Goal: Task Accomplishment & Management: Manage account settings

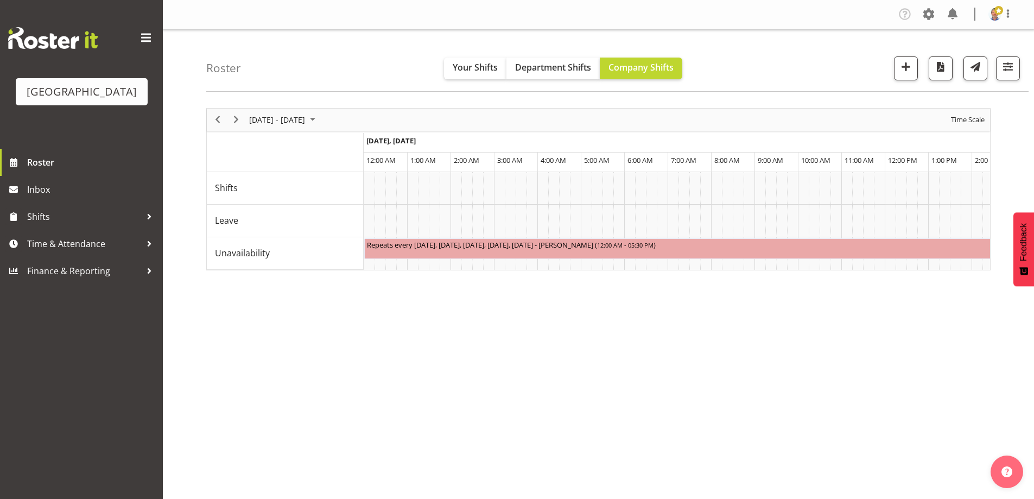
scroll to position [0, 6358]
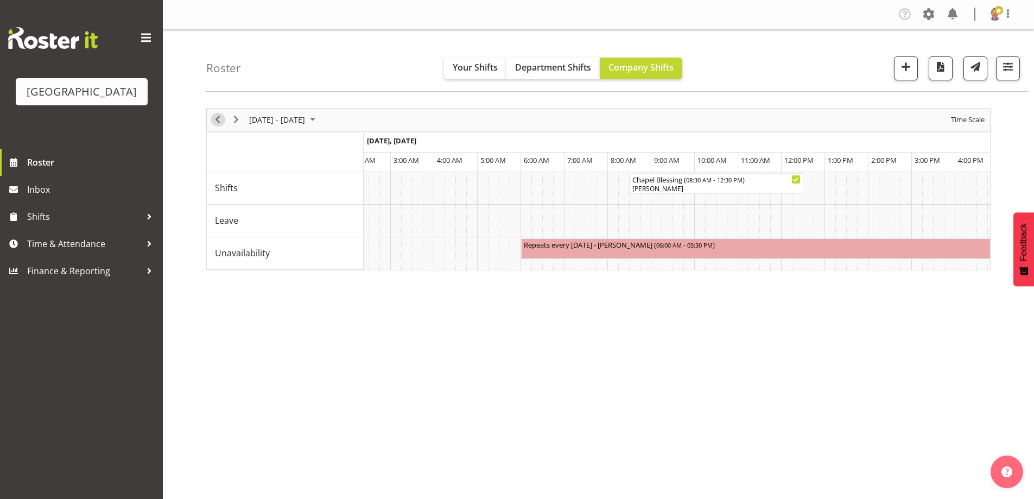
drag, startPoint x: 216, startPoint y: 115, endPoint x: 539, endPoint y: 149, distance: 324.3
click at [216, 115] on span "Previous" at bounding box center [217, 120] width 13 height 14
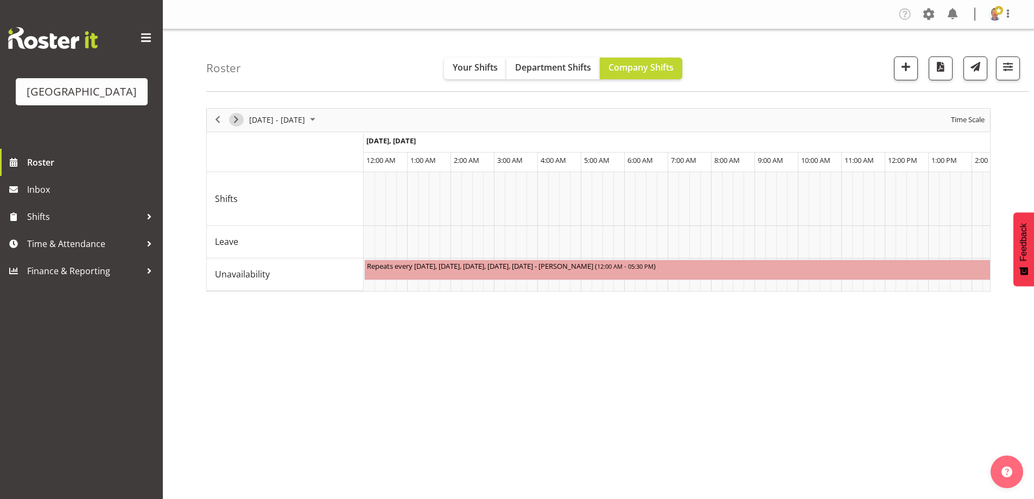
click at [236, 119] on span "Next" at bounding box center [236, 120] width 13 height 14
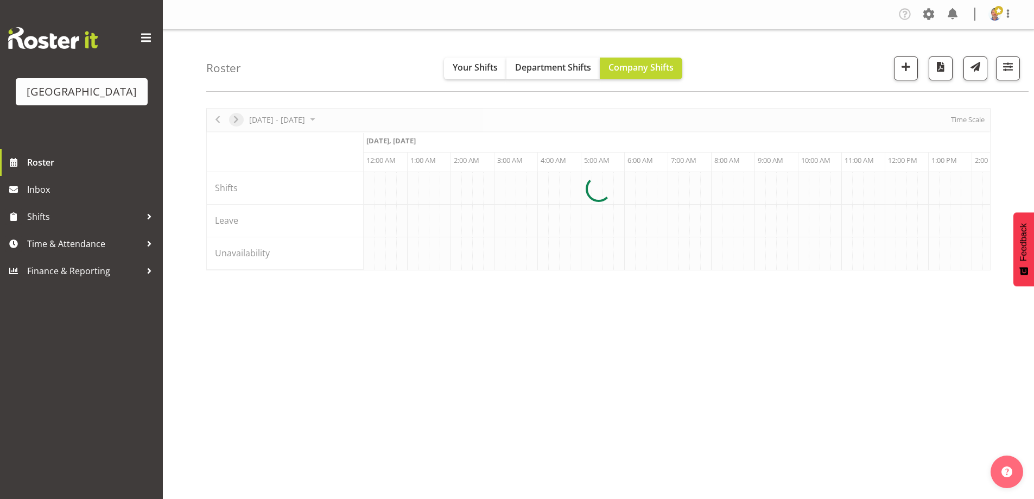
scroll to position [0, 3127]
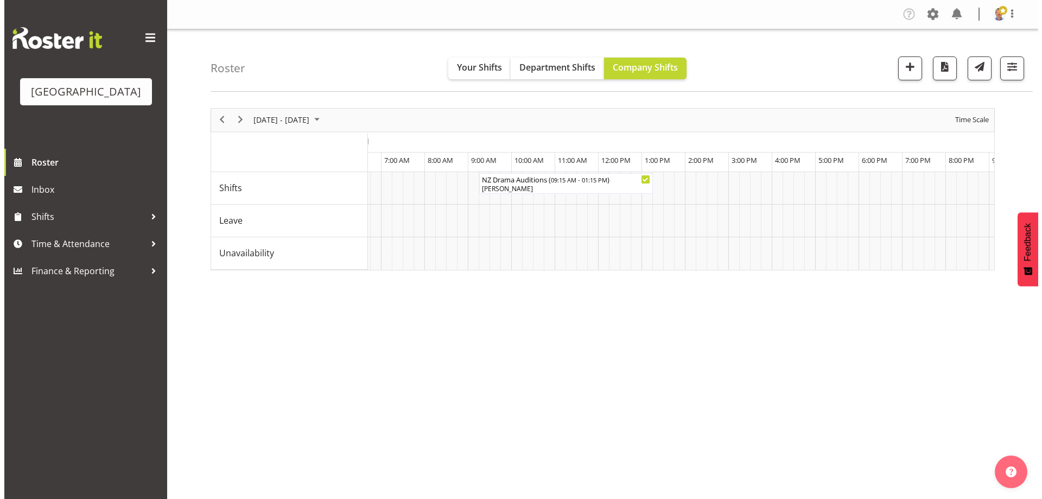
scroll to position [0, 5412]
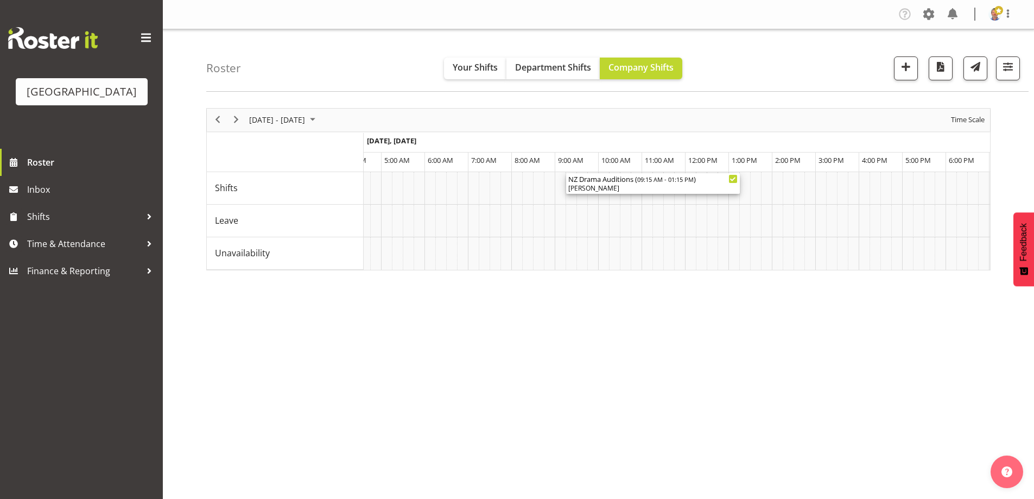
click at [631, 184] on div "NZ Drama Auditions ( 09:15 AM - 01:15 PM ) [PERSON_NAME]" at bounding box center [652, 183] width 169 height 21
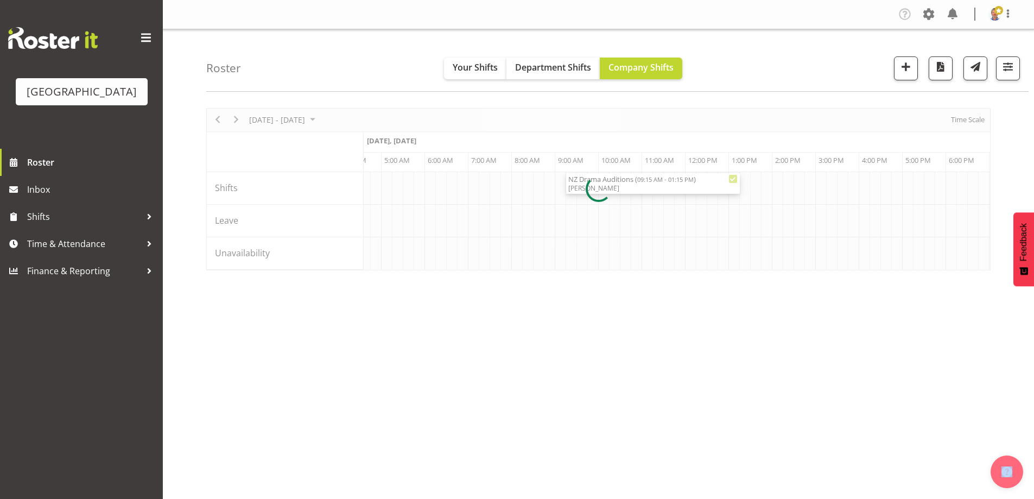
click at [631, 184] on div at bounding box center [598, 189] width 785 height 162
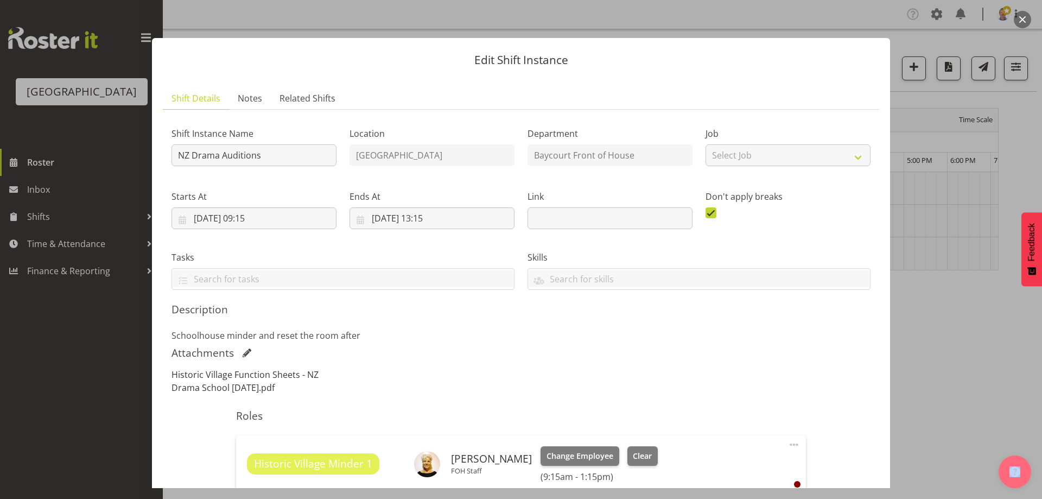
click at [286, 372] on link "Historic Village Function Sheets - NZ Drama School [DATE].pdf" at bounding box center [245, 381] width 147 height 25
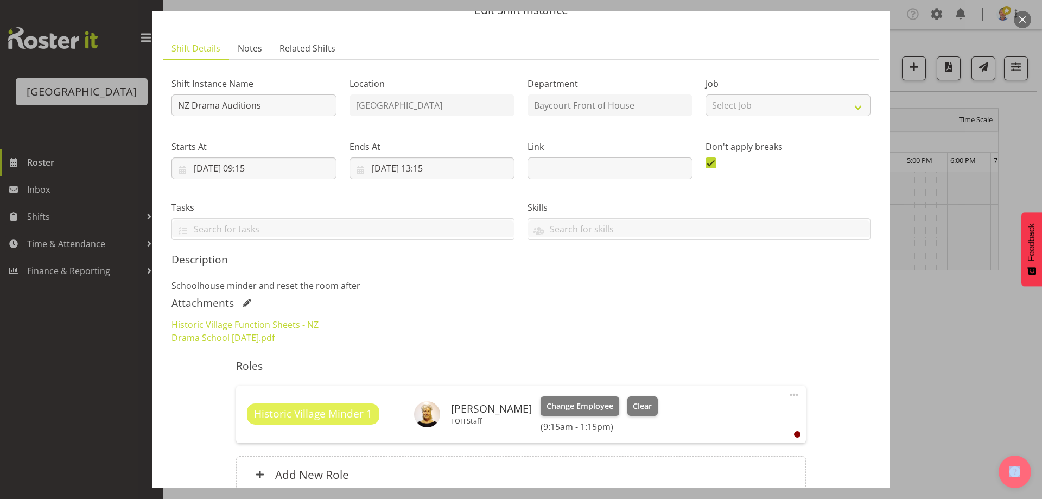
scroll to position [109, 0]
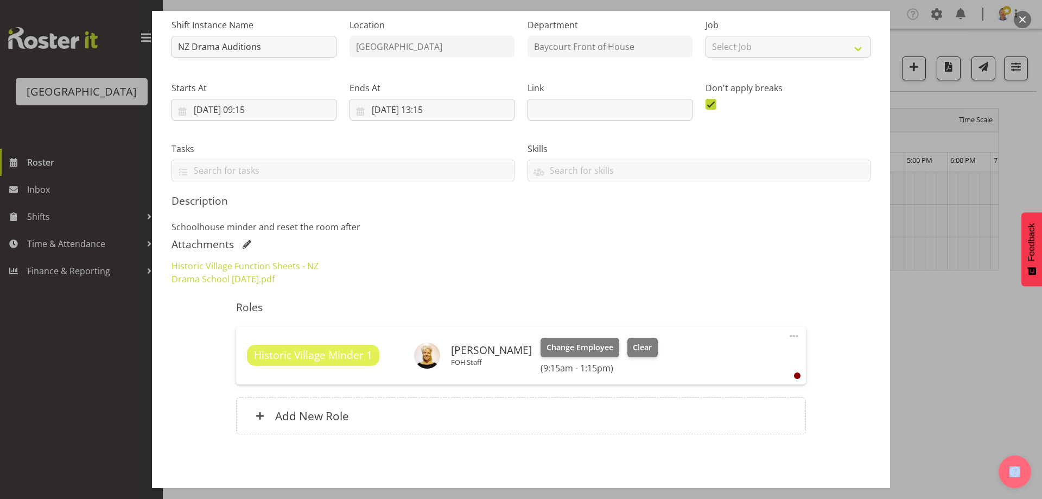
click at [244, 240] on span at bounding box center [247, 244] width 9 height 9
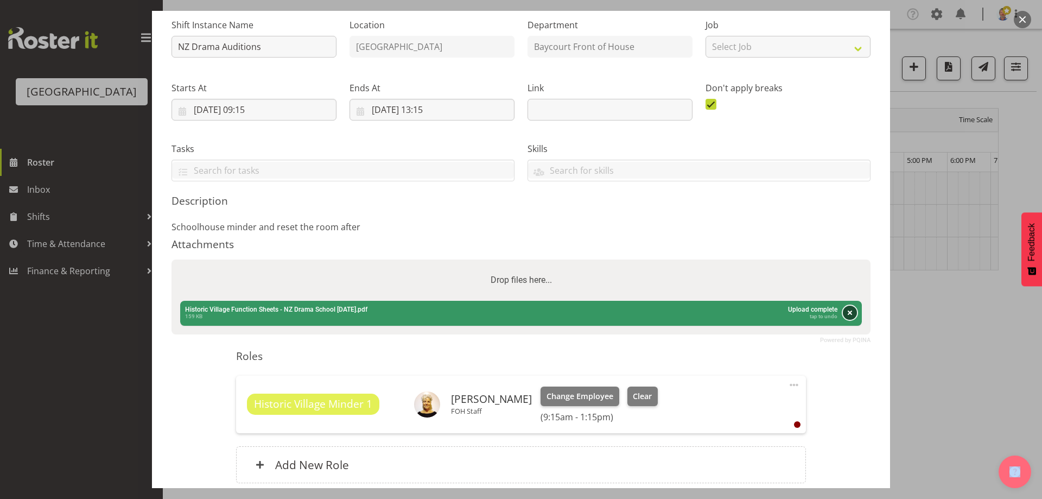
click at [843, 313] on button "Remove" at bounding box center [850, 313] width 14 height 14
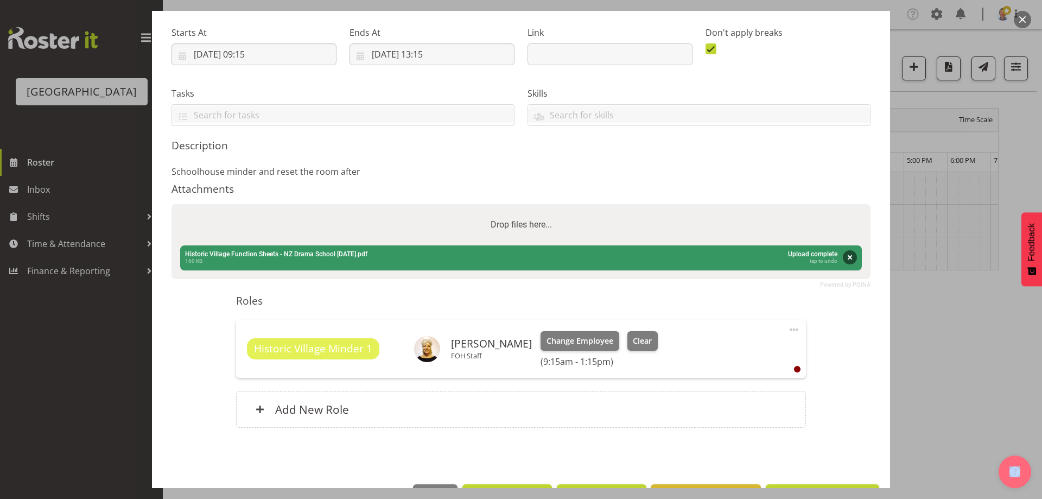
scroll to position [200, 0]
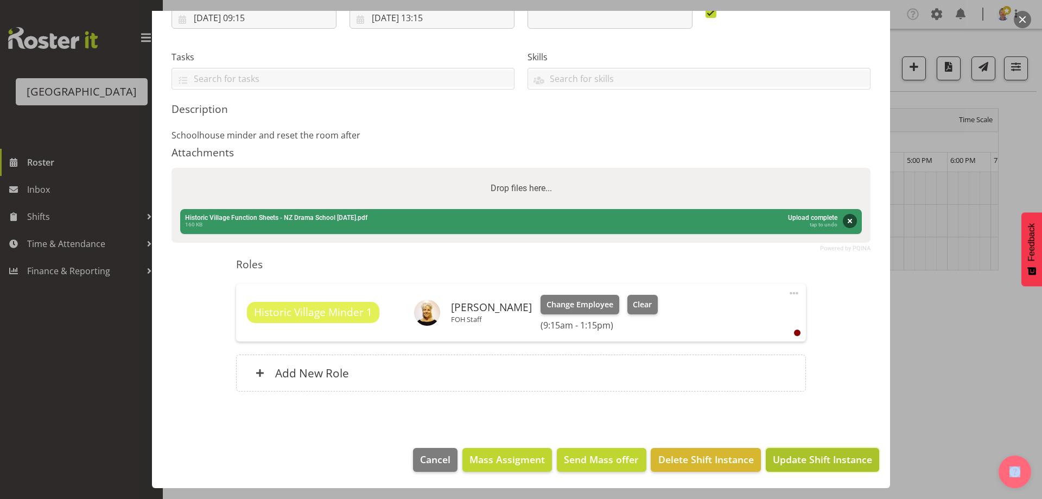
click at [809, 460] on span "Update Shift Instance" at bounding box center [822, 459] width 99 height 14
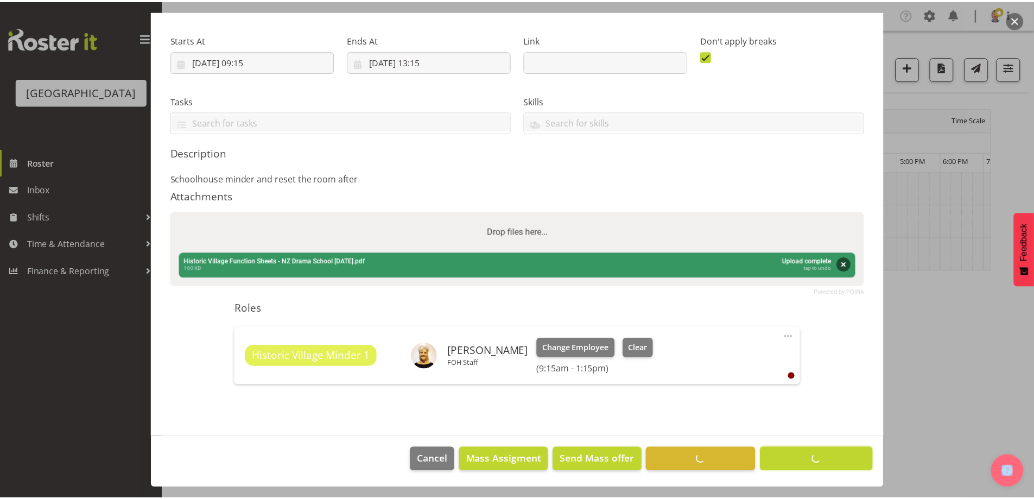
scroll to position [157, 0]
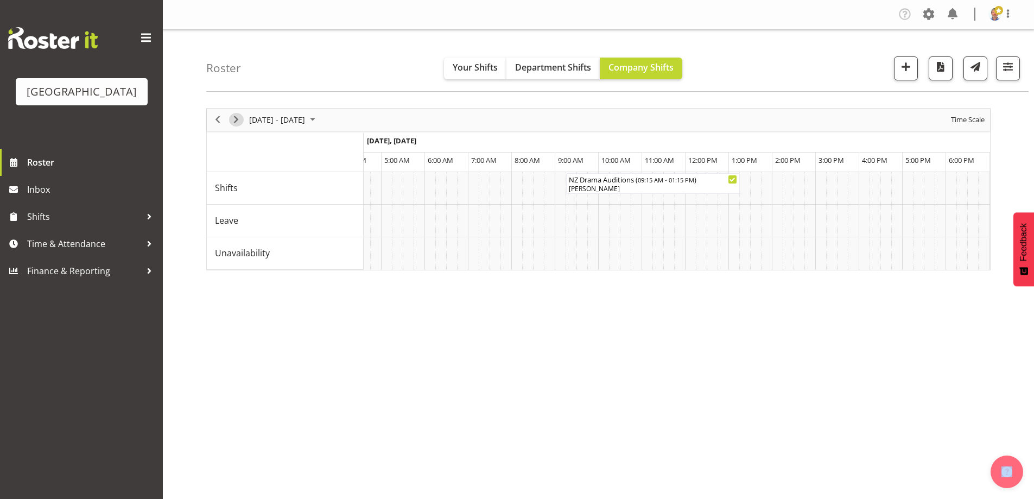
click at [233, 119] on span "Next" at bounding box center [236, 120] width 13 height 14
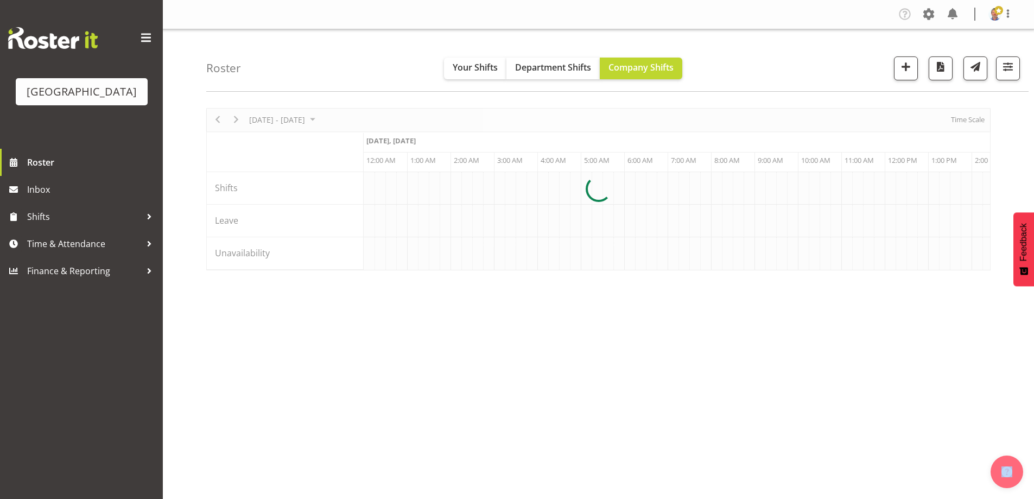
click at [233, 118] on div at bounding box center [598, 189] width 785 height 162
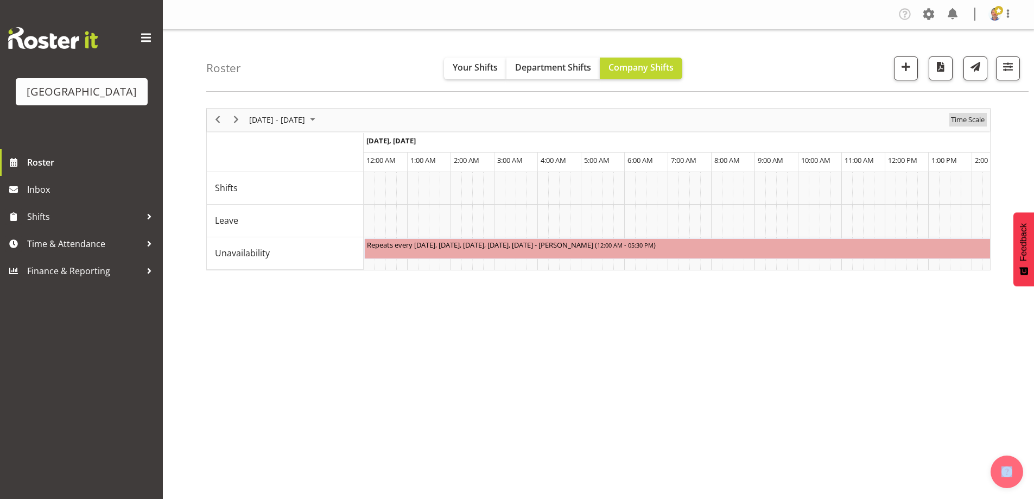
click at [971, 116] on span "Time Scale" at bounding box center [968, 120] width 36 height 14
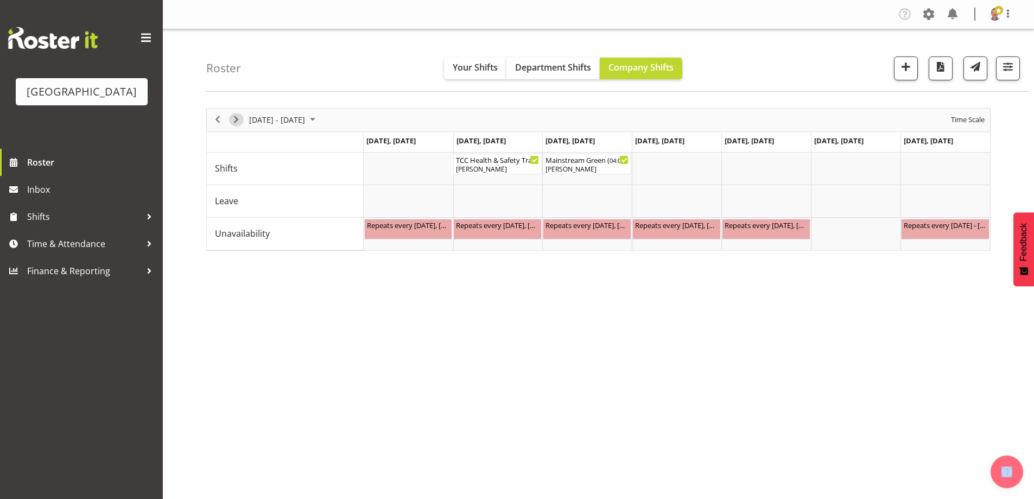
click at [238, 116] on span "Next" at bounding box center [236, 120] width 13 height 14
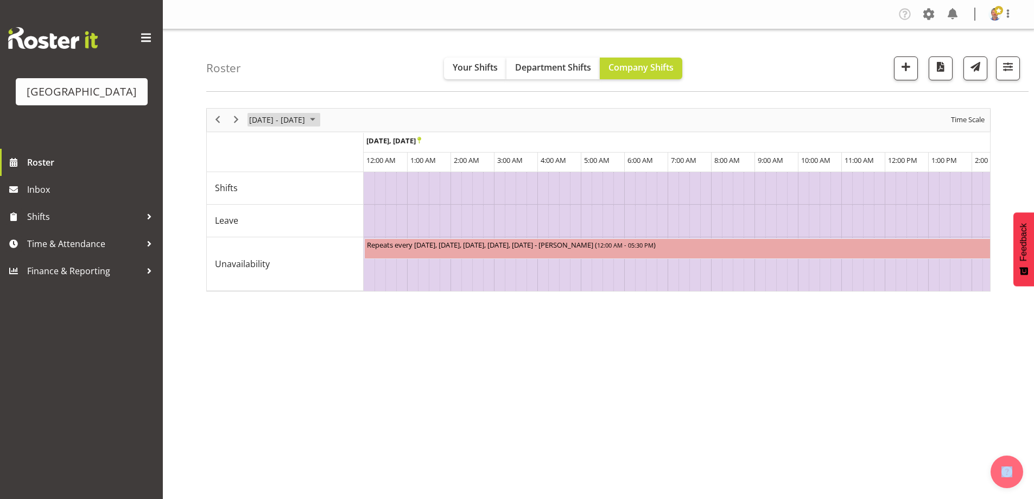
click at [319, 117] on span "September 2025" at bounding box center [312, 120] width 13 height 14
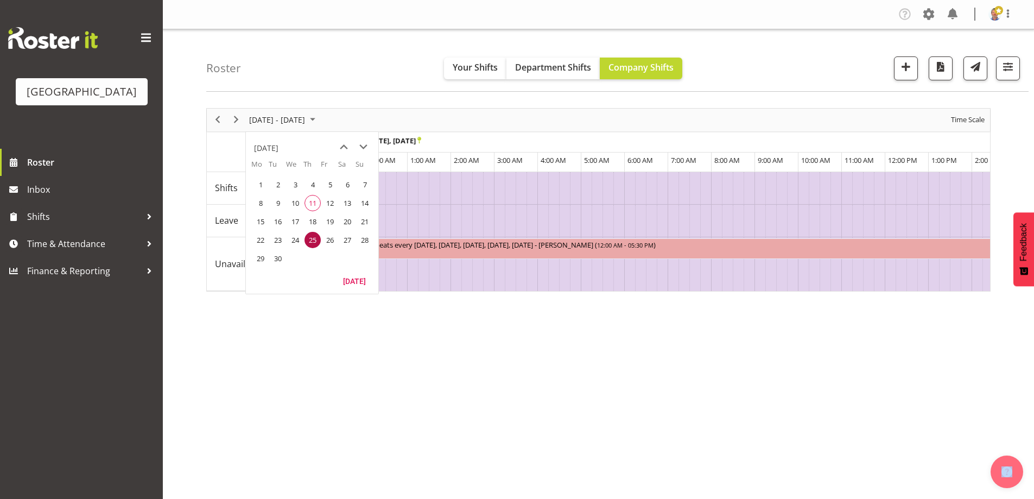
drag, startPoint x: 359, startPoint y: 145, endPoint x: 349, endPoint y: 159, distance: 17.4
click at [360, 145] on span "next month" at bounding box center [363, 147] width 19 height 20
click at [263, 204] on span "6" at bounding box center [260, 203] width 16 height 16
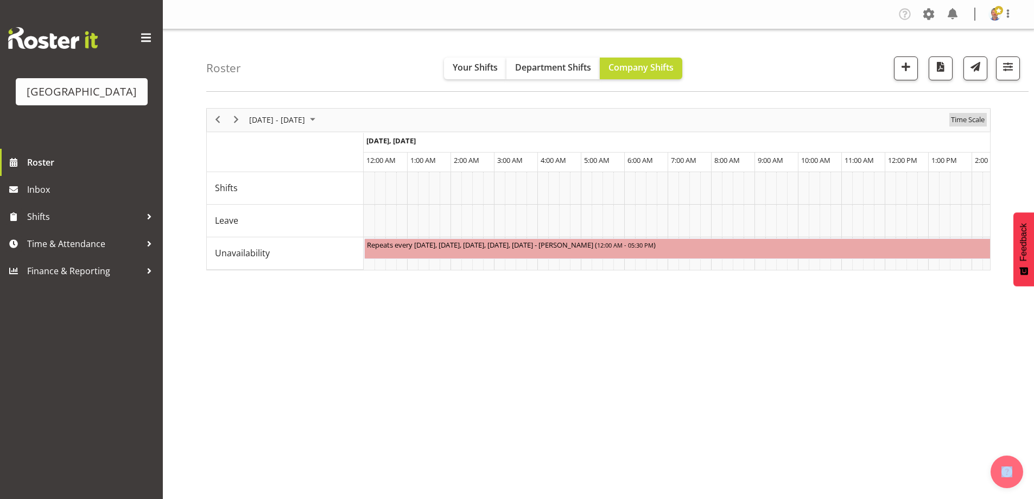
click at [968, 118] on span "Time Scale" at bounding box center [968, 120] width 36 height 14
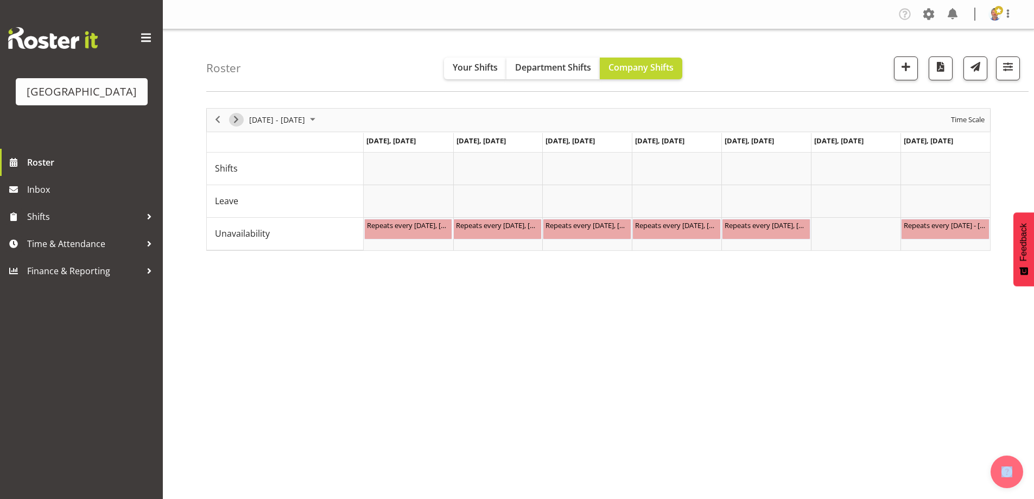
click at [235, 117] on span "Next" at bounding box center [236, 120] width 13 height 14
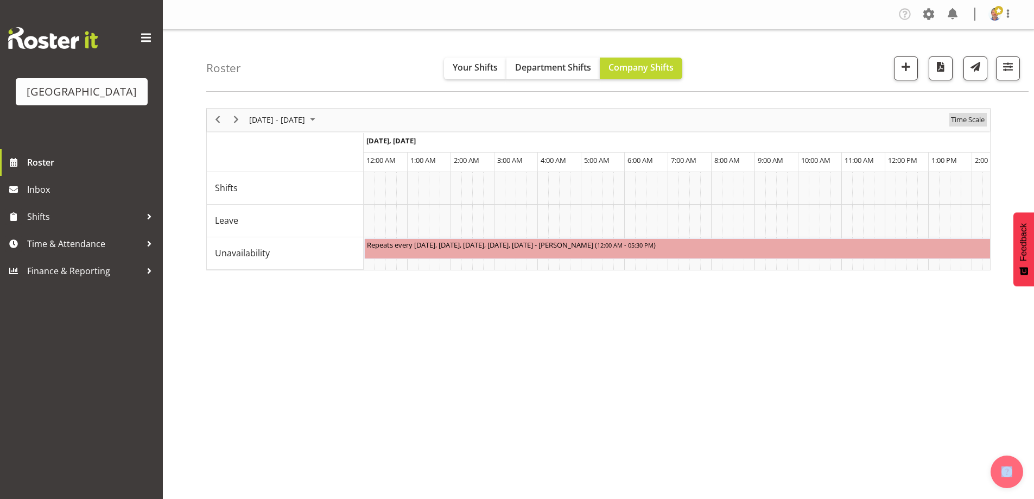
click at [961, 117] on span "Time Scale" at bounding box center [968, 120] width 36 height 14
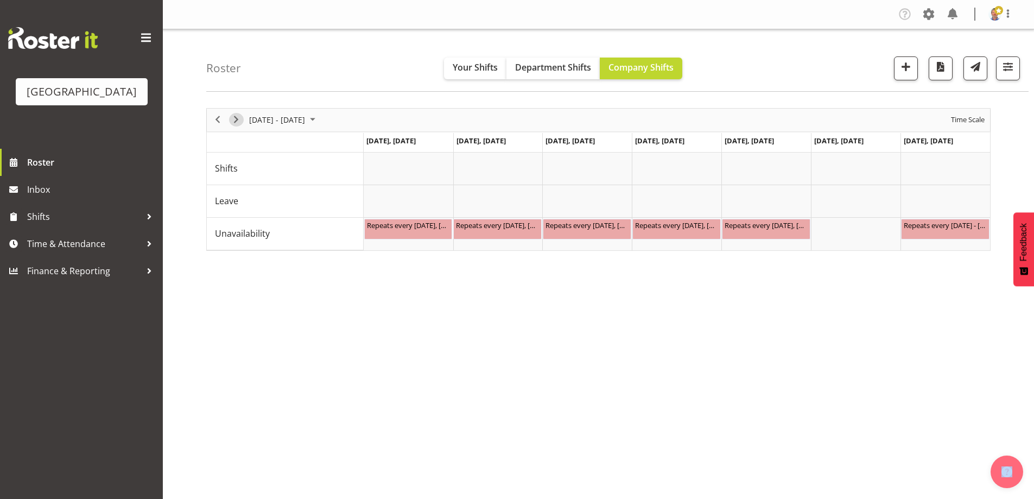
click at [238, 118] on span "Next" at bounding box center [236, 120] width 13 height 14
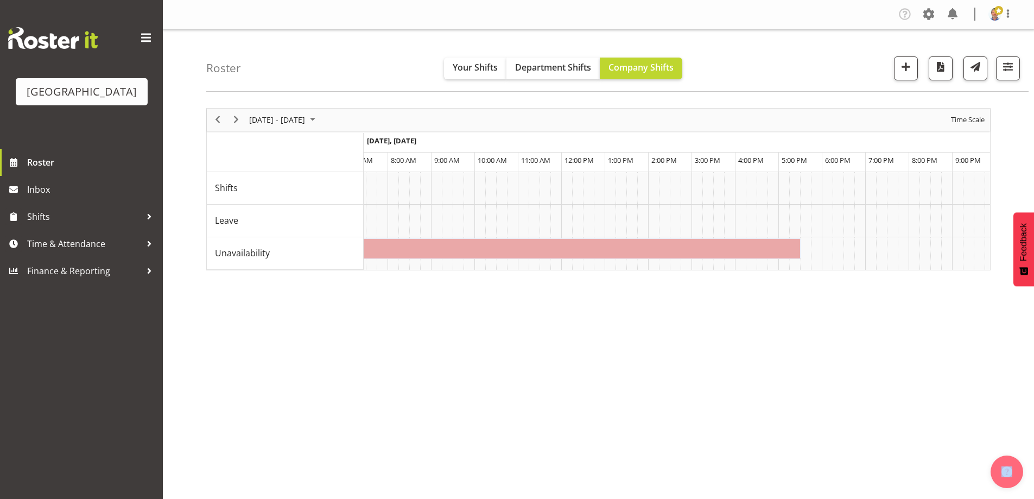
scroll to position [0, 2467]
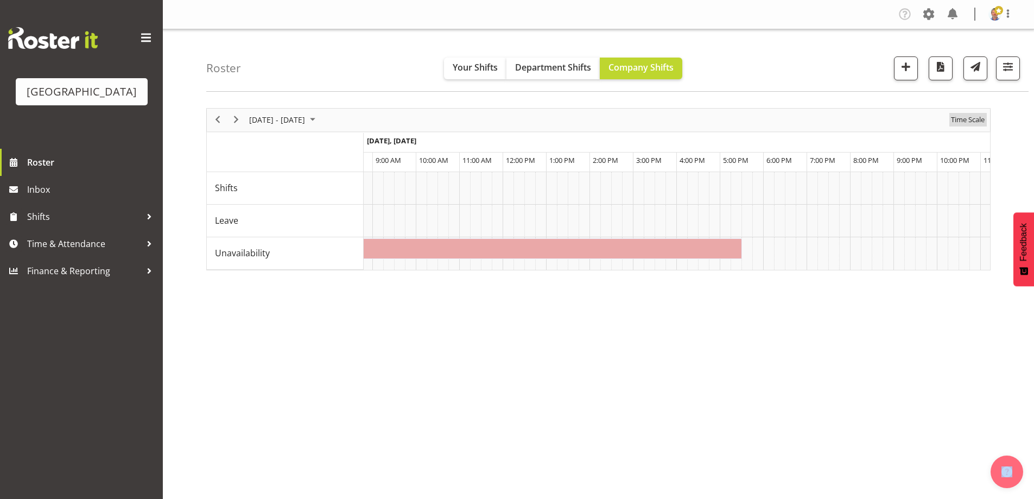
click at [962, 119] on span "Time Scale" at bounding box center [968, 120] width 36 height 14
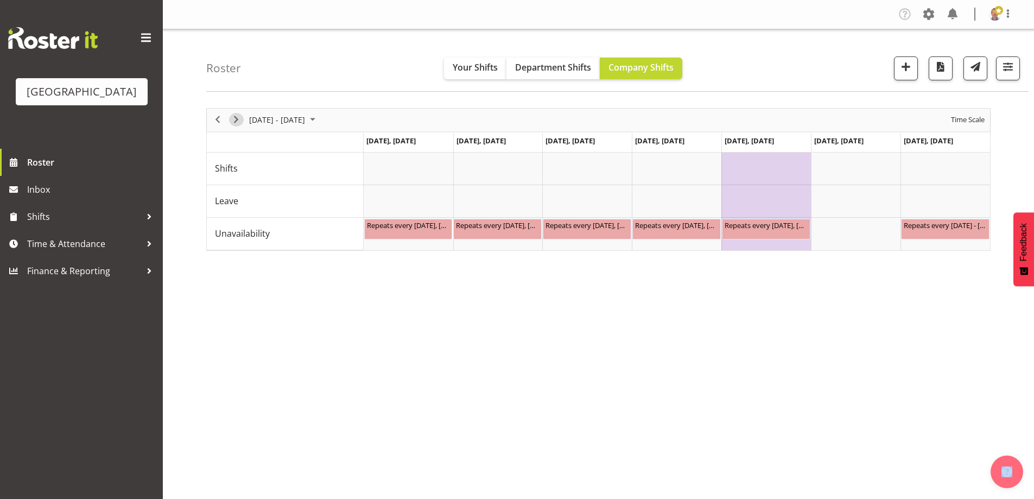
drag, startPoint x: 237, startPoint y: 121, endPoint x: 704, endPoint y: 122, distance: 467.5
click at [237, 121] on span "Next" at bounding box center [236, 120] width 13 height 14
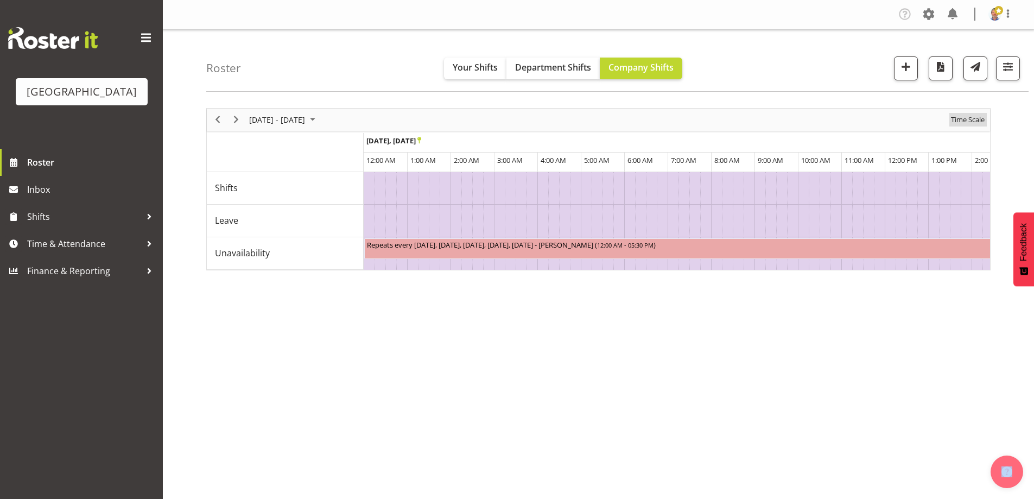
click at [972, 121] on span "Time Scale" at bounding box center [968, 120] width 36 height 14
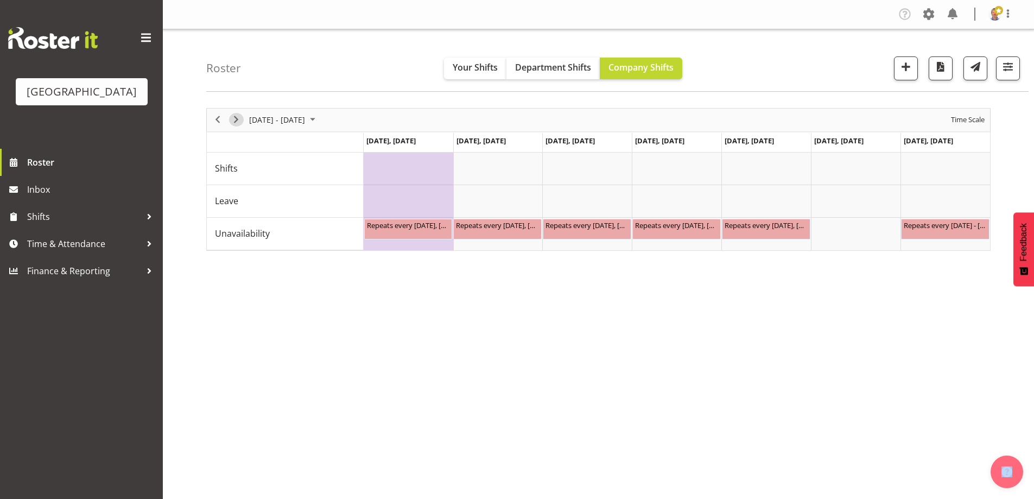
click at [232, 120] on span "Next" at bounding box center [236, 120] width 13 height 14
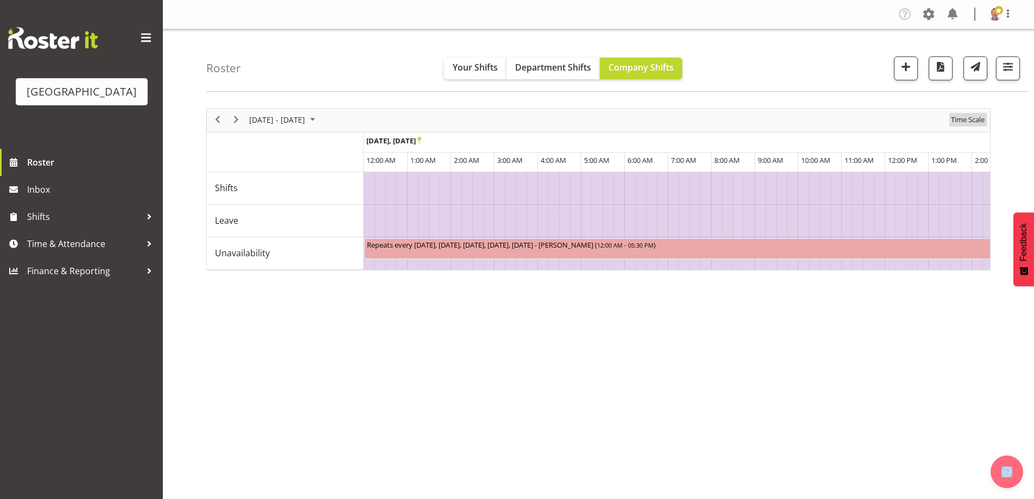
click at [971, 118] on span "Time Scale" at bounding box center [968, 120] width 36 height 14
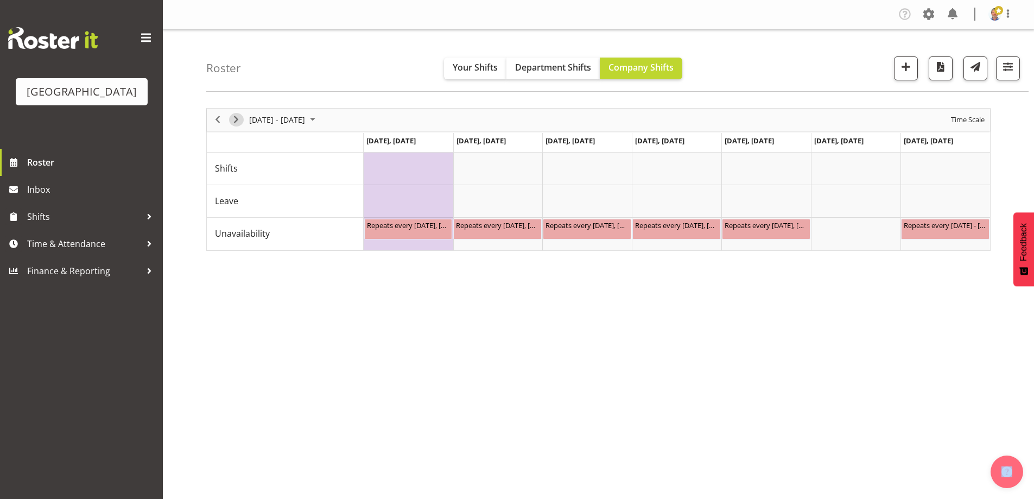
click at [233, 118] on span "Next" at bounding box center [236, 120] width 13 height 14
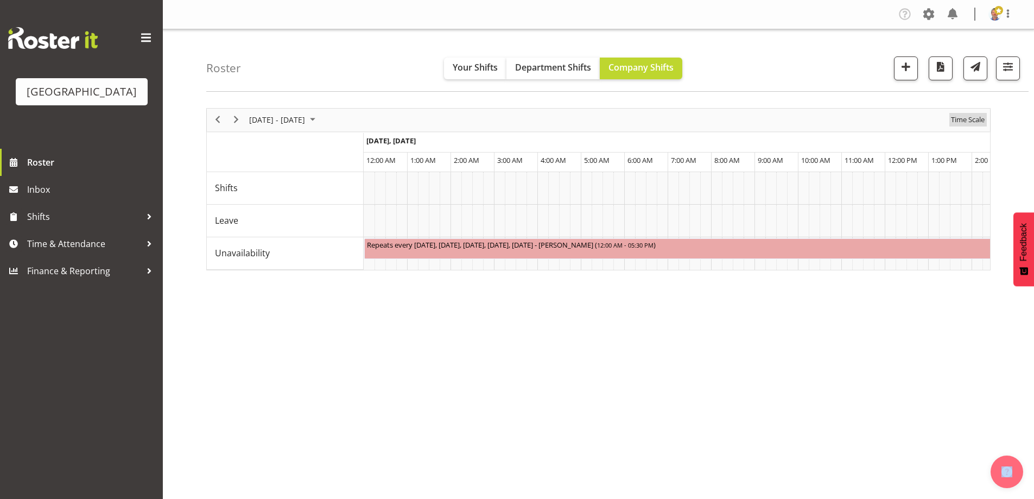
click at [972, 118] on span "Time Scale" at bounding box center [968, 120] width 36 height 14
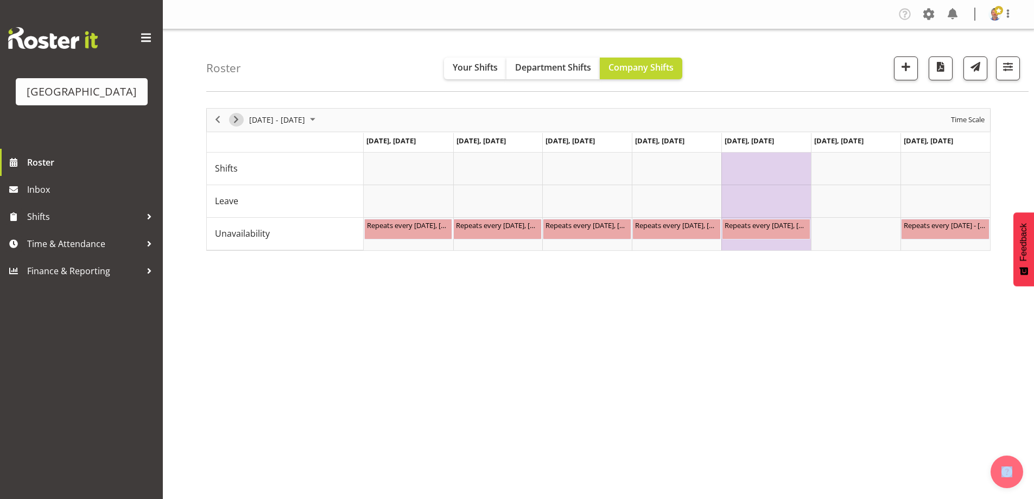
drag, startPoint x: 235, startPoint y: 117, endPoint x: 376, endPoint y: 119, distance: 141.7
click at [235, 117] on span "Next" at bounding box center [236, 120] width 13 height 14
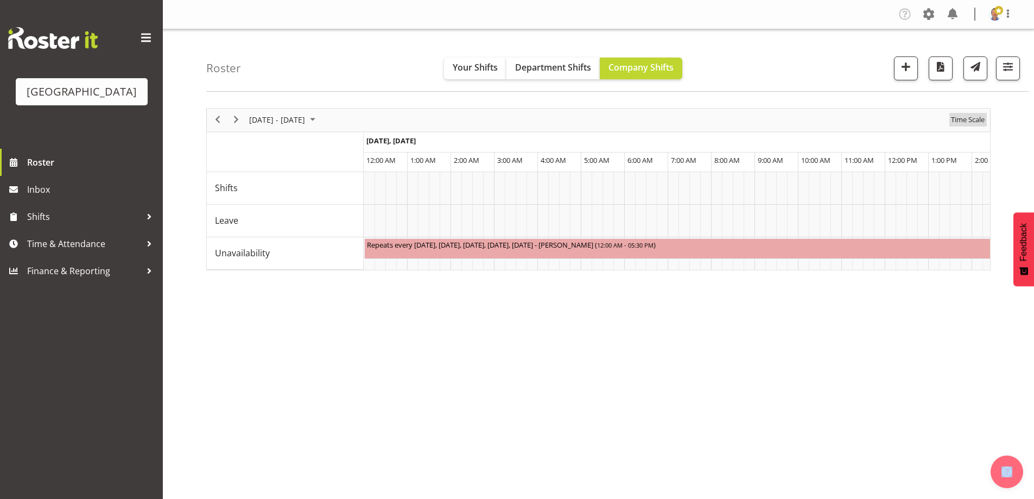
click at [967, 119] on span "Time Scale" at bounding box center [968, 120] width 36 height 14
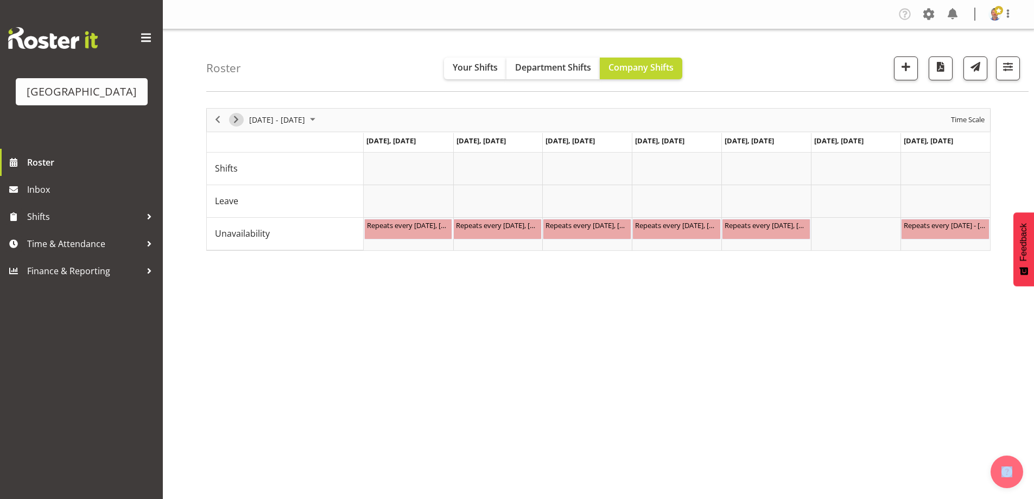
click at [238, 119] on span "Next" at bounding box center [236, 120] width 13 height 14
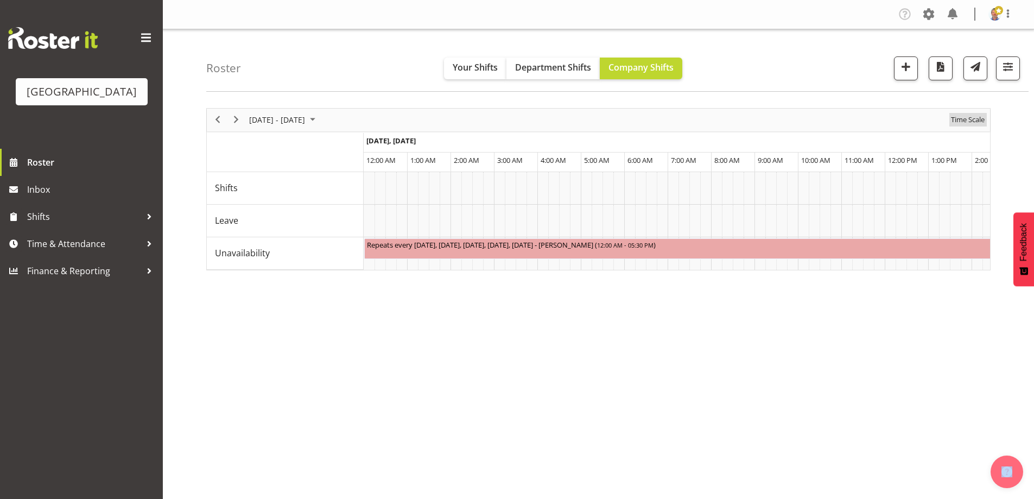
click at [962, 119] on span "Time Scale" at bounding box center [968, 120] width 36 height 14
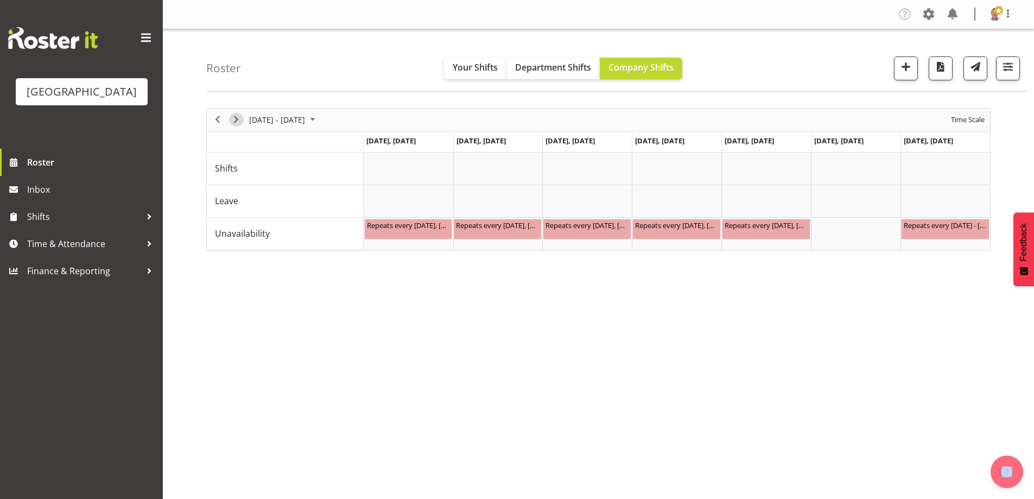
click at [235, 117] on span "Next" at bounding box center [236, 120] width 13 height 14
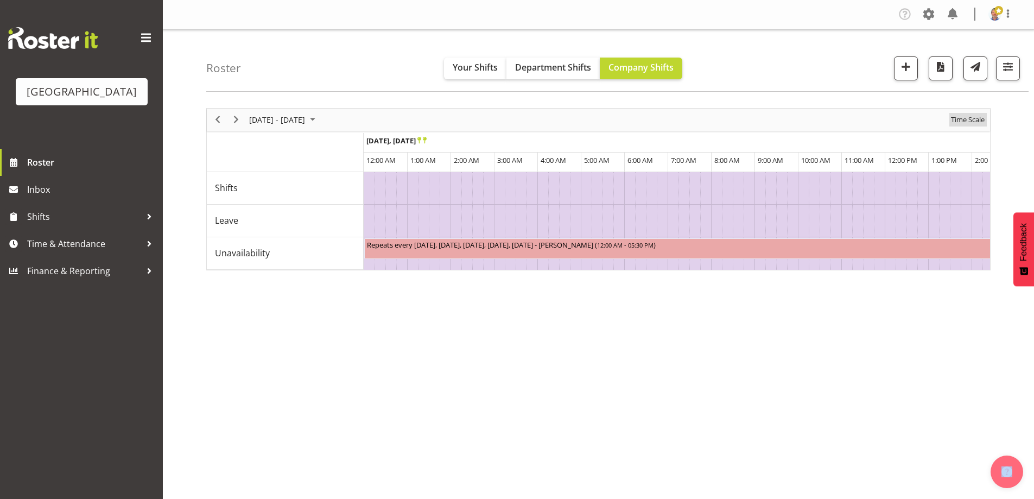
click at [966, 120] on span "Time Scale" at bounding box center [968, 120] width 36 height 14
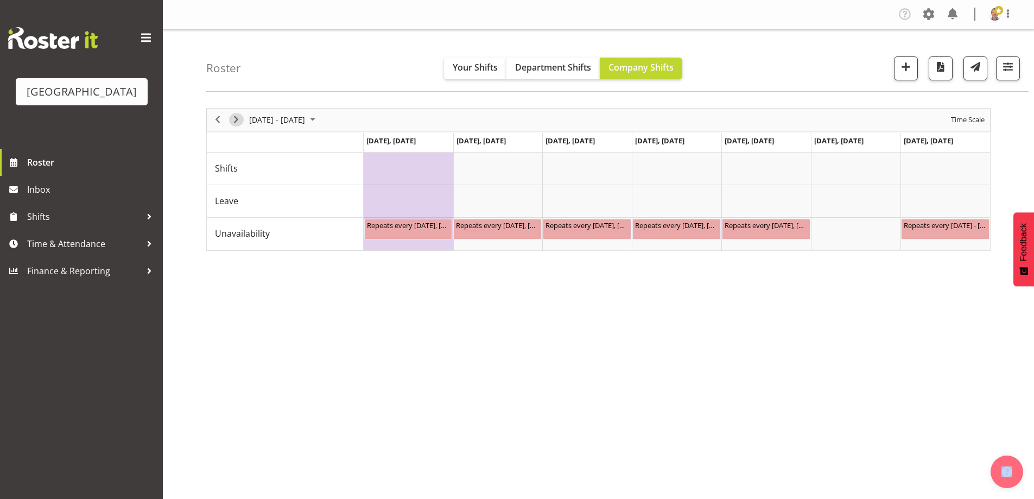
click at [234, 120] on span "Next" at bounding box center [236, 120] width 13 height 14
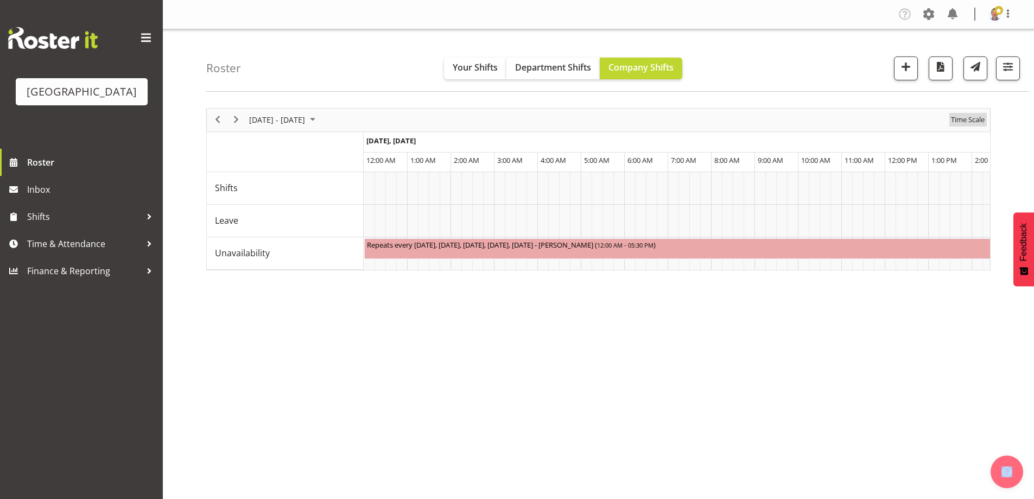
click at [967, 119] on span "Time Scale" at bounding box center [968, 120] width 36 height 14
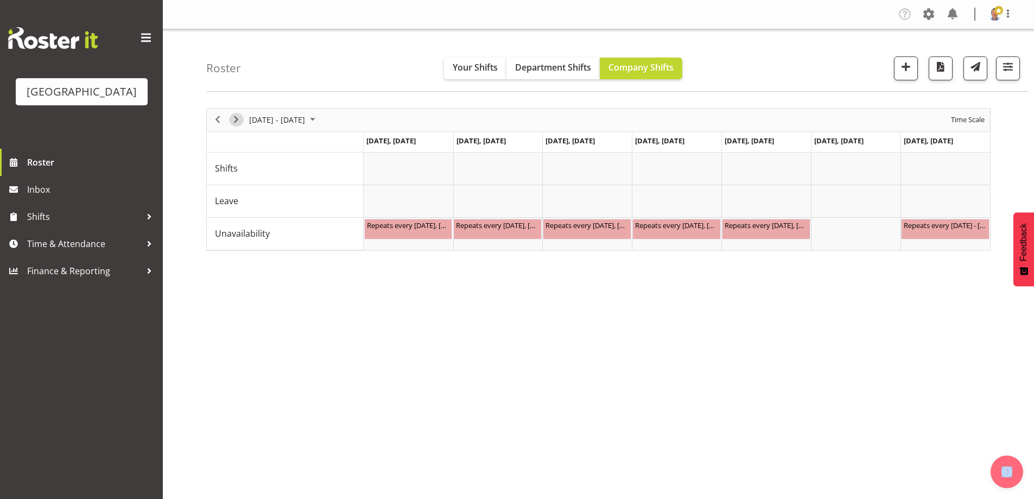
click at [237, 121] on span "Next" at bounding box center [236, 120] width 13 height 14
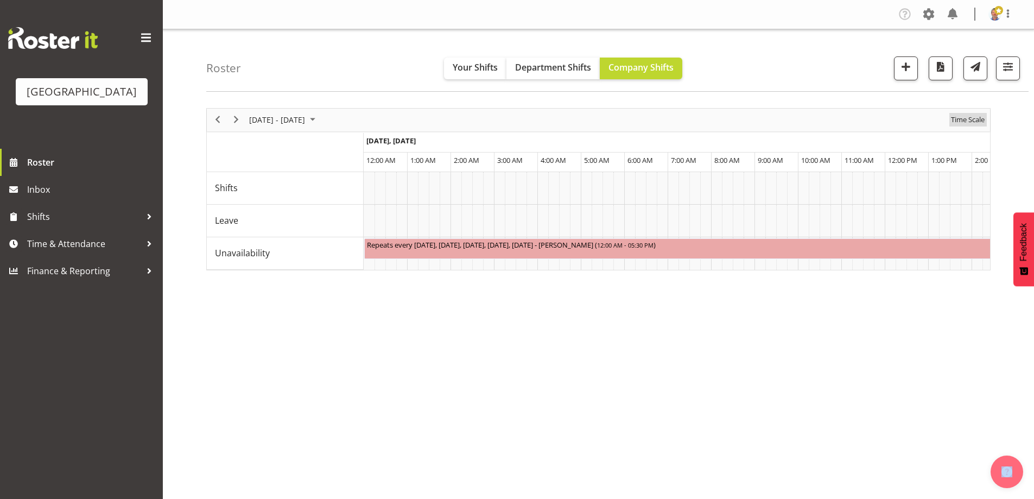
click at [971, 118] on span "Time Scale" at bounding box center [968, 120] width 36 height 14
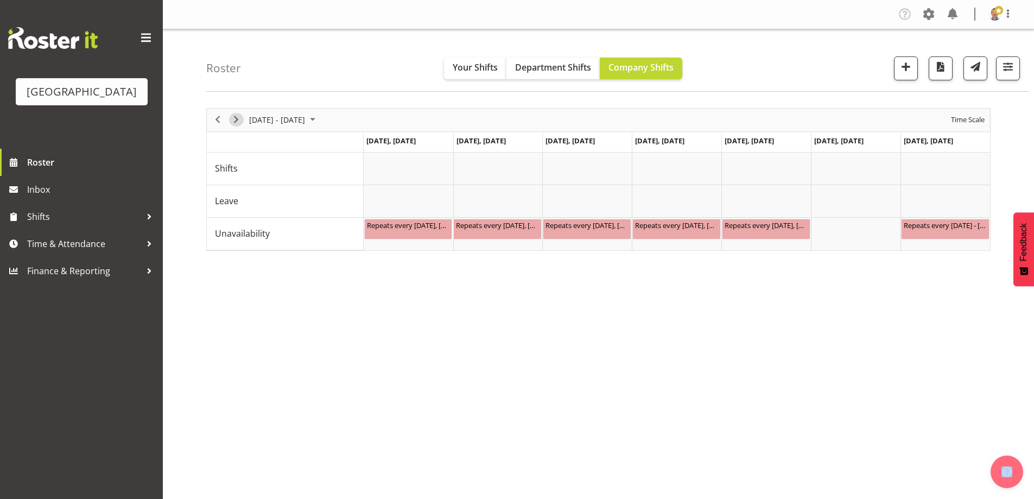
click at [235, 119] on span "Next" at bounding box center [236, 120] width 13 height 14
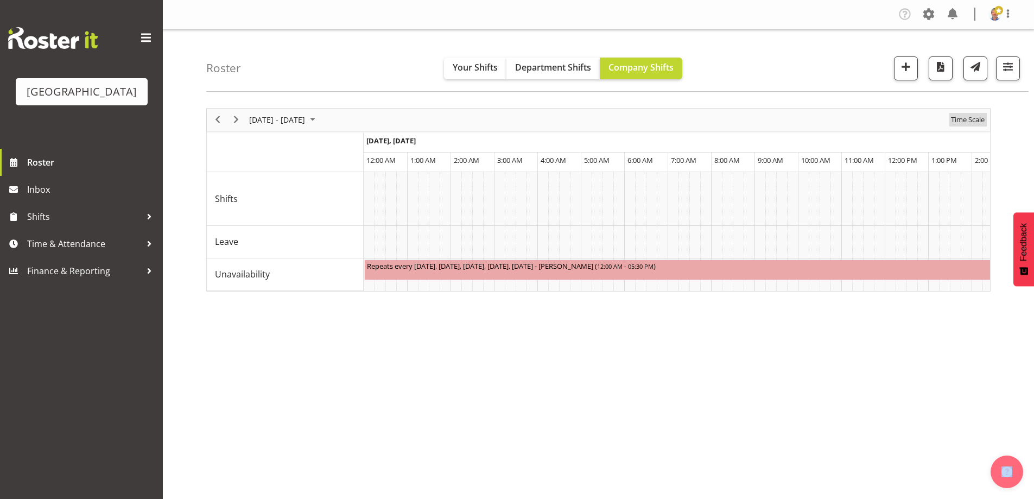
click at [968, 121] on span "Time Scale" at bounding box center [968, 120] width 36 height 14
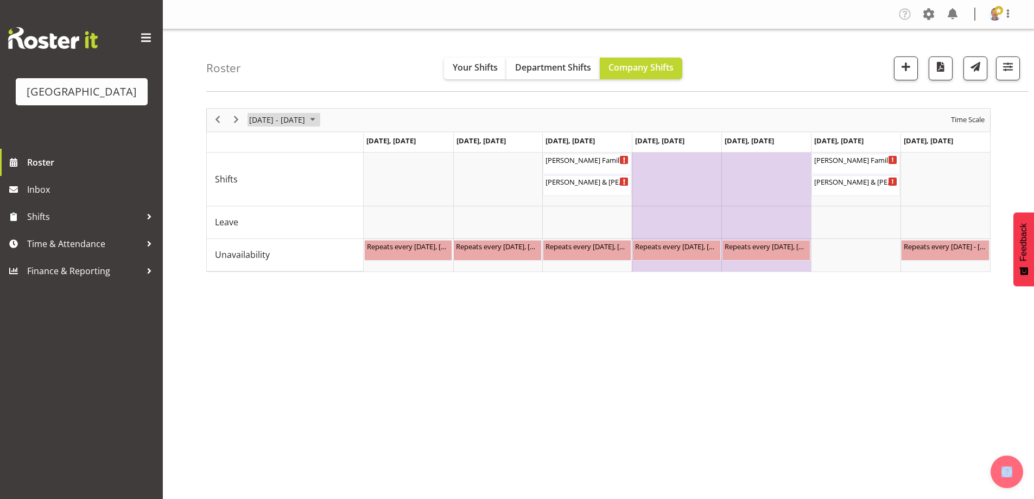
click at [296, 121] on span "[DATE] - [DATE]" at bounding box center [277, 120] width 58 height 14
click at [343, 146] on span "previous month" at bounding box center [343, 147] width 19 height 20
click at [343, 145] on span "previous month" at bounding box center [343, 147] width 19 height 20
click at [263, 201] on span "6" at bounding box center [260, 203] width 16 height 16
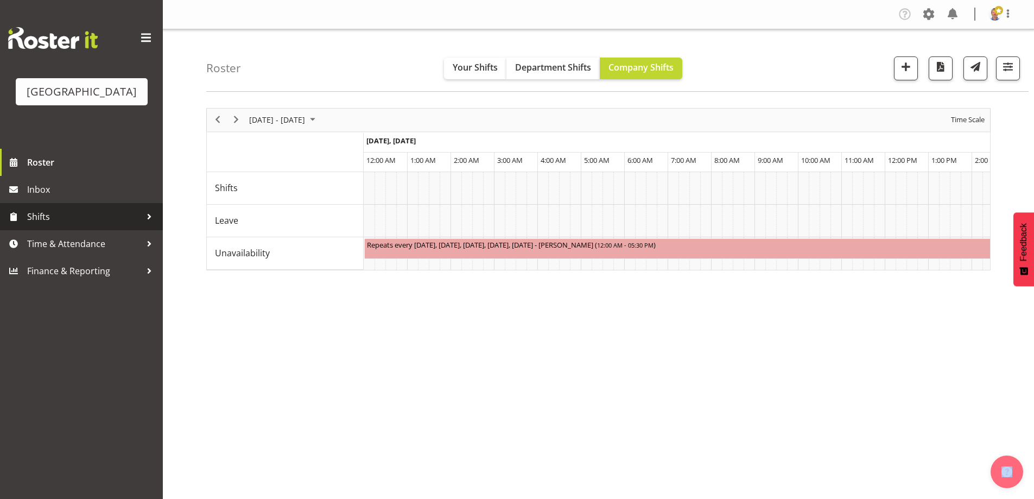
click at [43, 225] on span "Shifts" at bounding box center [84, 216] width 114 height 16
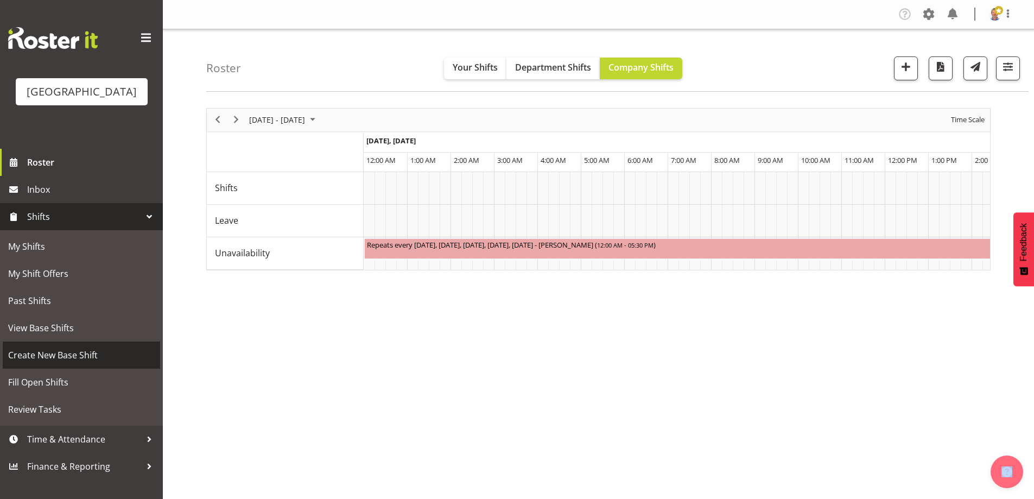
click at [78, 363] on span "Create New Base Shift" at bounding box center [81, 355] width 147 height 16
